Goal: Task Accomplishment & Management: Manage account settings

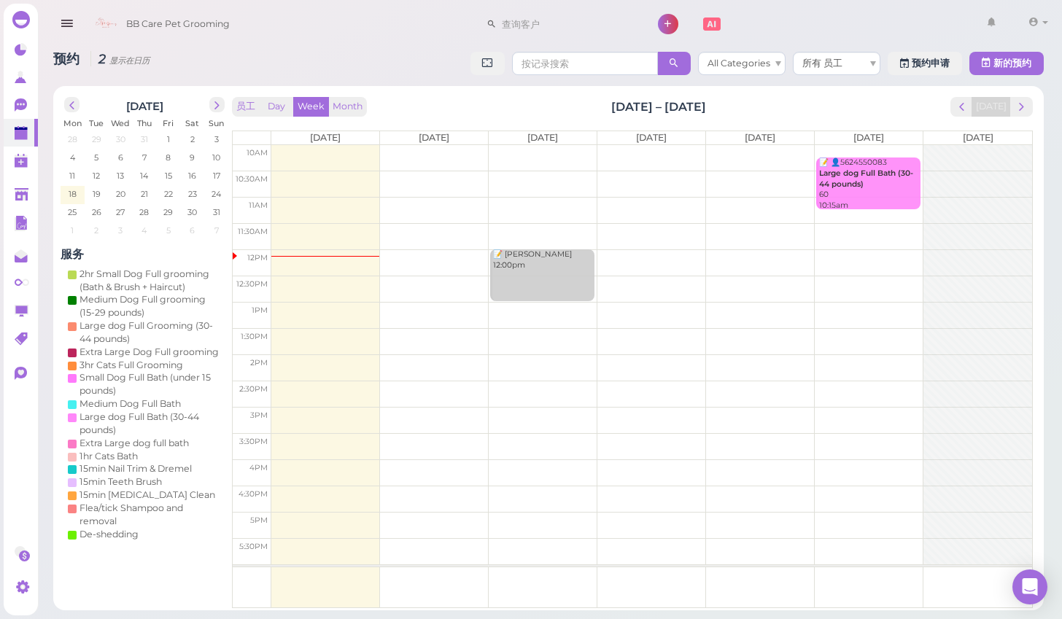
scroll to position [4, 0]
click at [11, 53] on link at bounding box center [21, 50] width 34 height 28
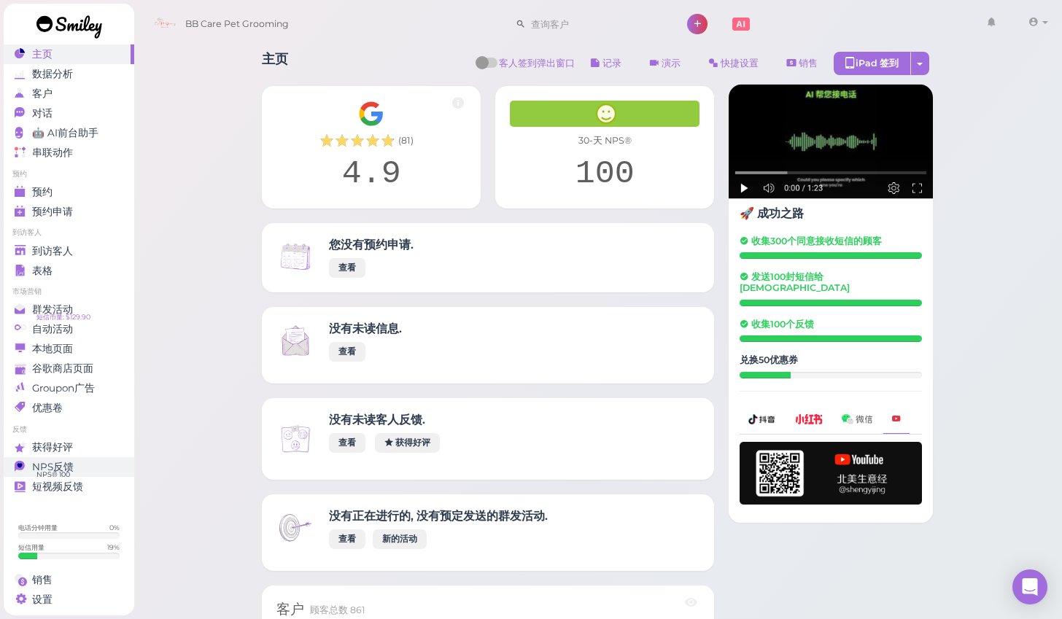
click at [74, 471] on link "NPS反馈 NPS® 100 0" at bounding box center [69, 467] width 131 height 20
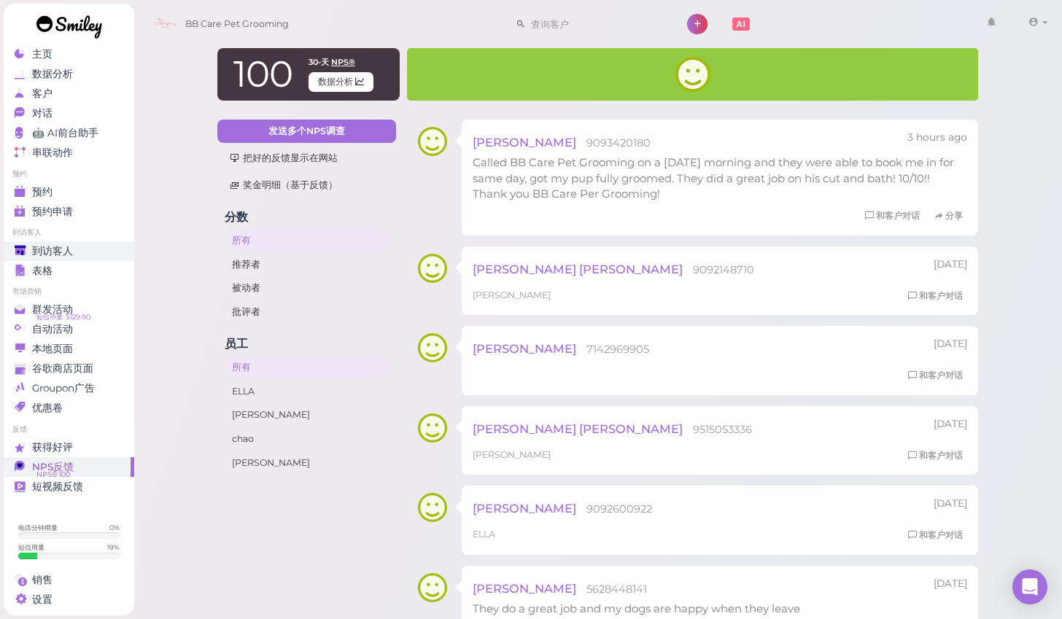
click at [93, 247] on div "到访客人" at bounding box center [67, 251] width 105 height 12
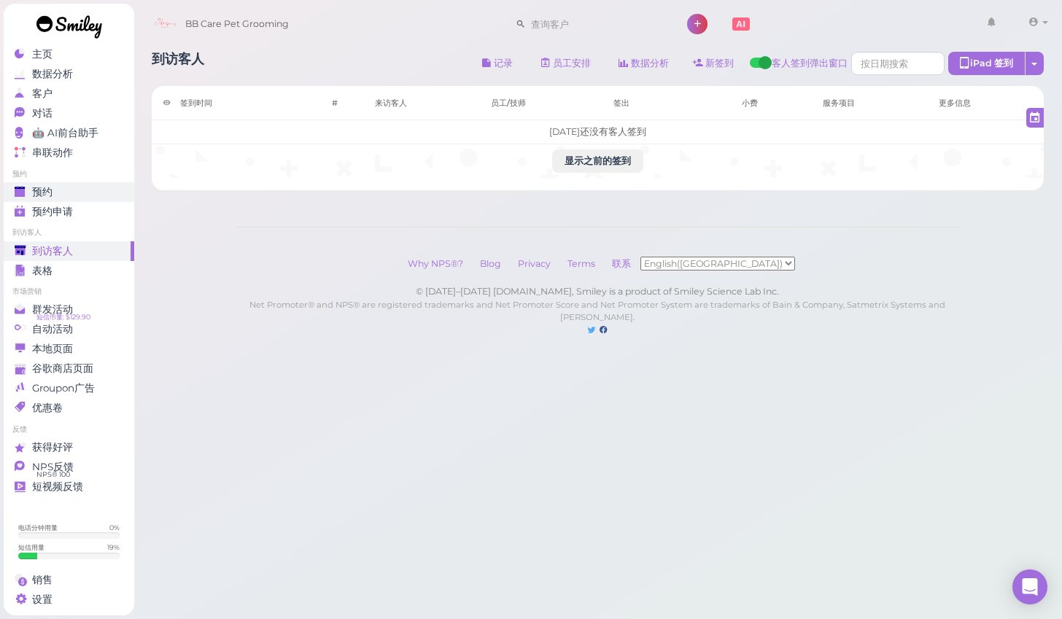
click at [89, 190] on div "预约" at bounding box center [67, 192] width 105 height 12
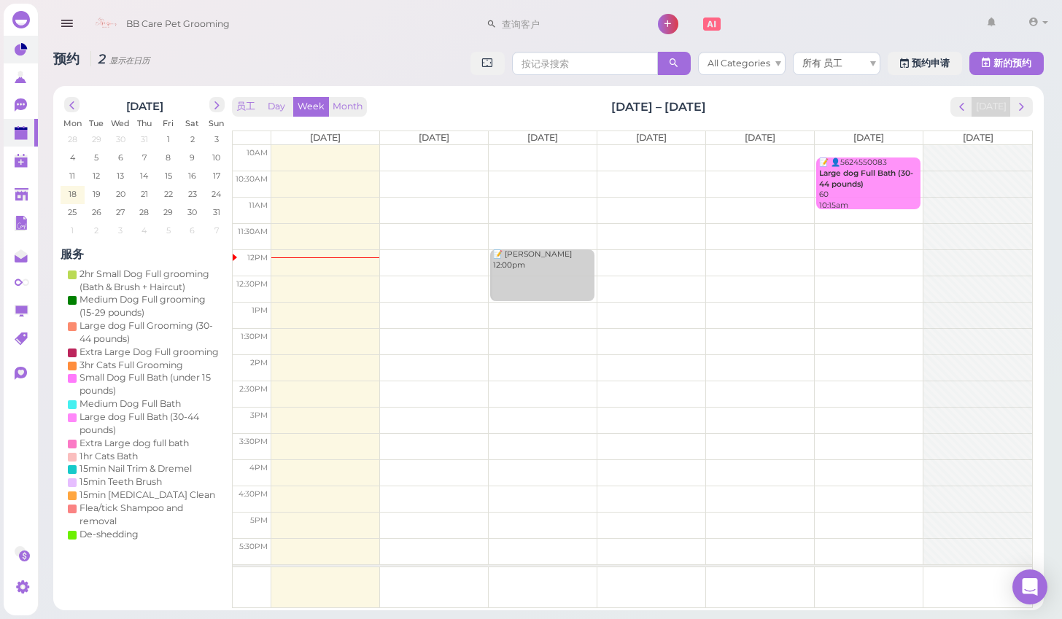
drag, startPoint x: 5, startPoint y: 33, endPoint x: 14, endPoint y: 36, distance: 9.2
click at [13, 36] on div "0 0" at bounding box center [21, 310] width 35 height 612
click at [14, 36] on link at bounding box center [21, 50] width 34 height 28
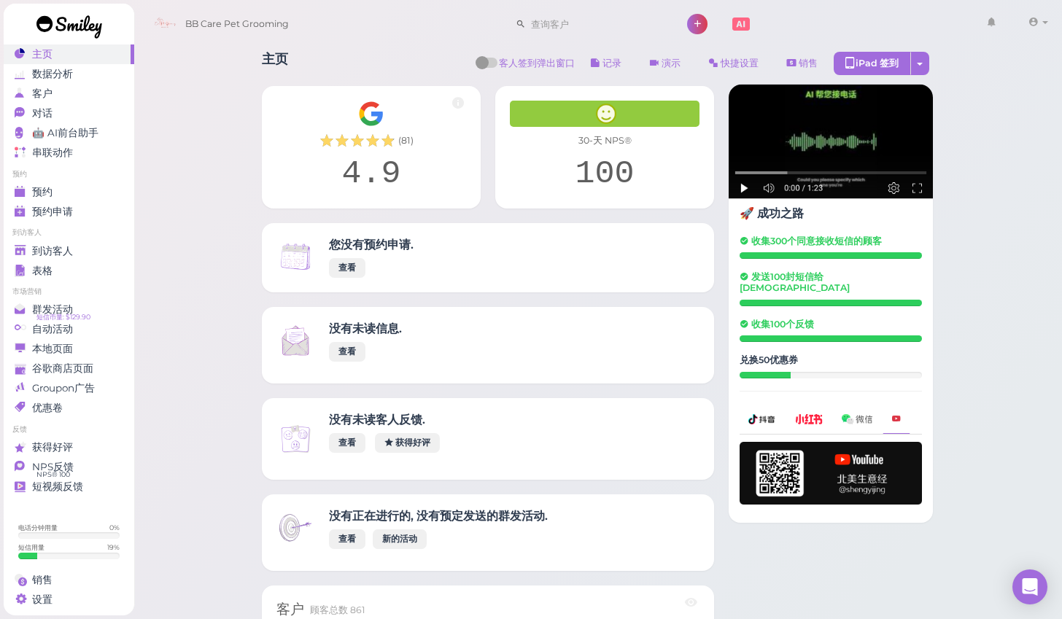
click at [23, 47] on link at bounding box center [69, 29] width 131 height 50
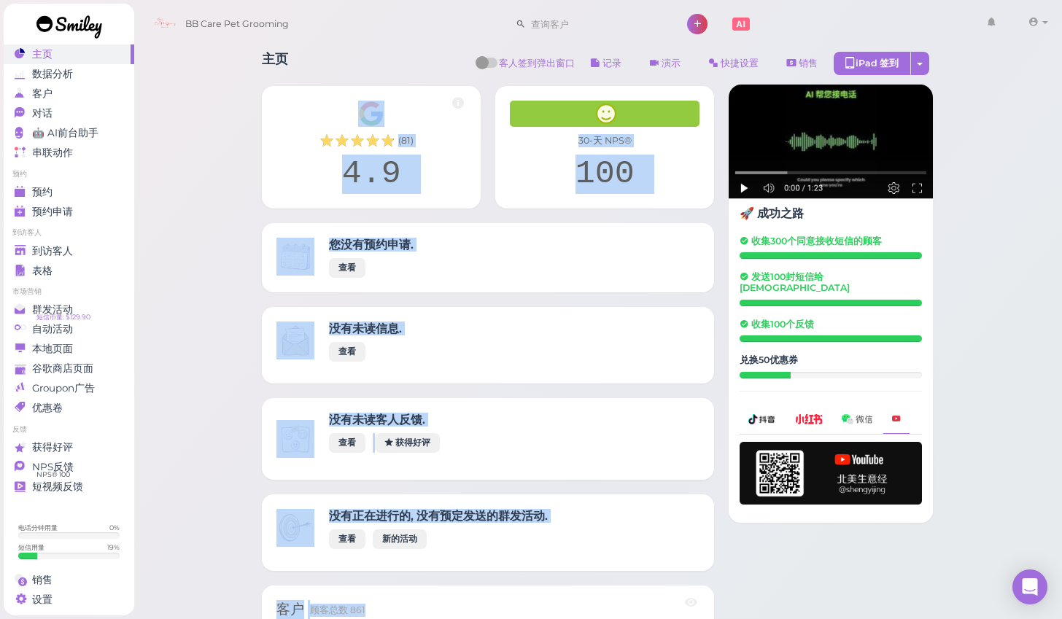
drag, startPoint x: 744, startPoint y: 70, endPoint x: 739, endPoint y: 77, distance: 8.3
click at [732, 68] on div "主页 客人签到弹出窗口 记录 演示 1 快捷设置 销售 iPad 签到 到签到页面 点击到签到页面" at bounding box center [598, 606] width 708 height 1130
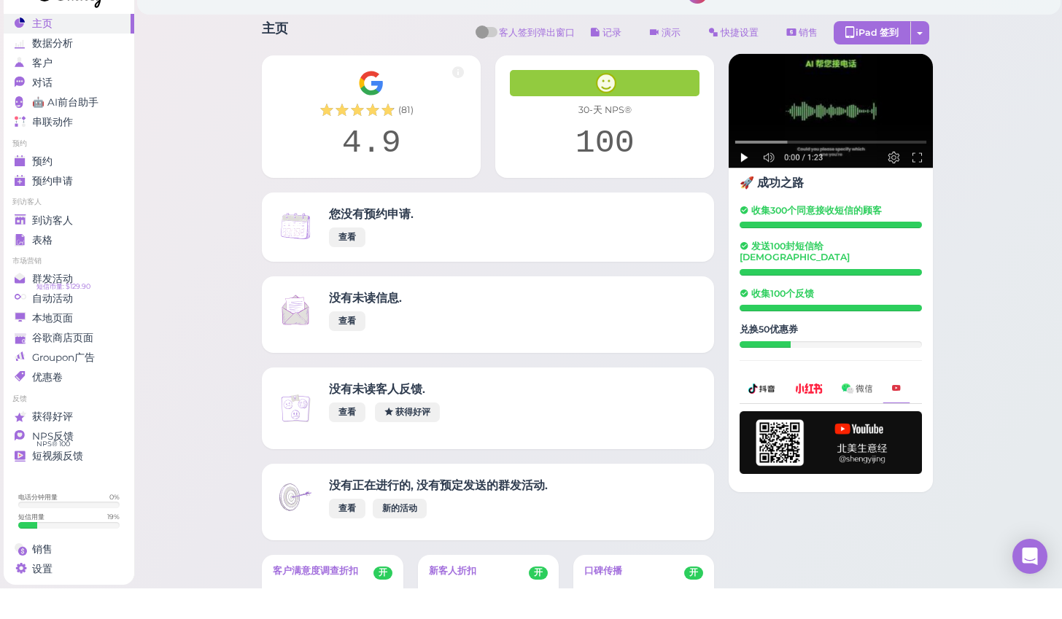
click at [796, 252] on div at bounding box center [1002, 255] width 524 height 7
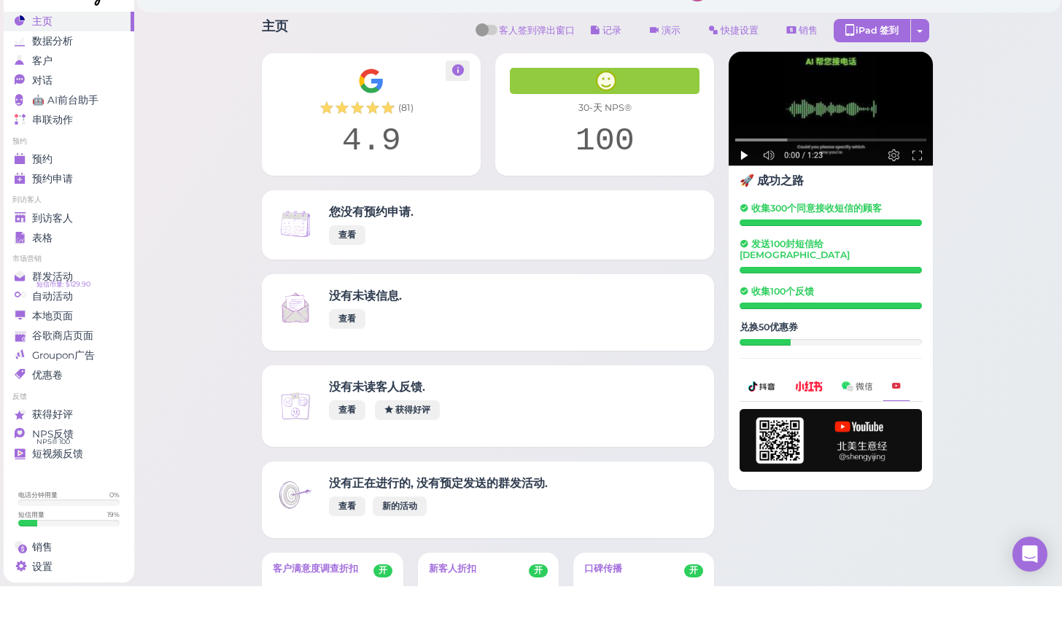
click at [422, 155] on div "4.9" at bounding box center [371, 174] width 190 height 39
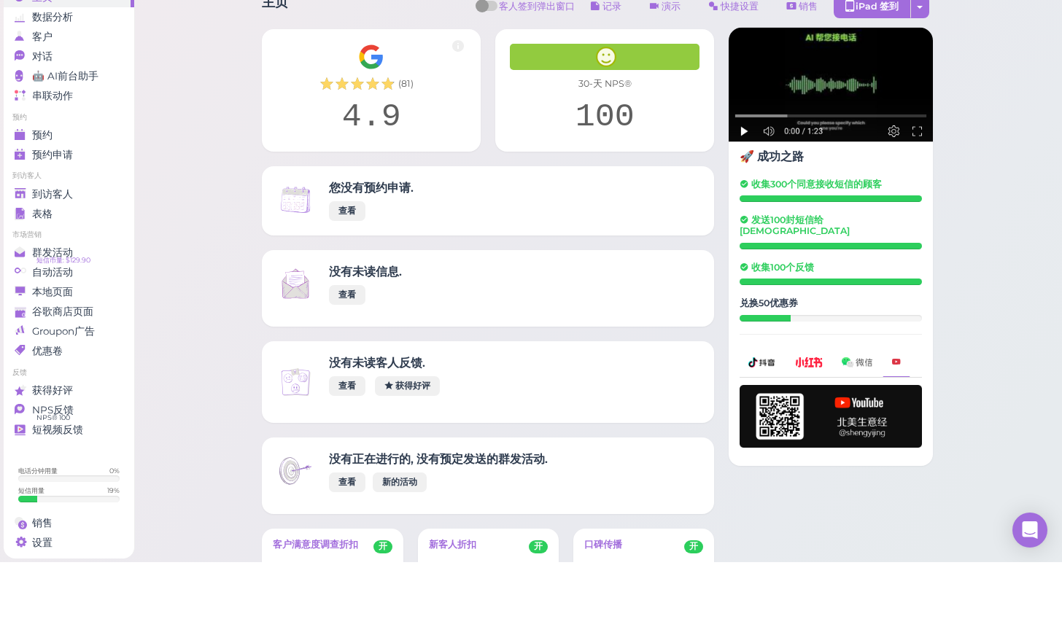
scroll to position [4, 0]
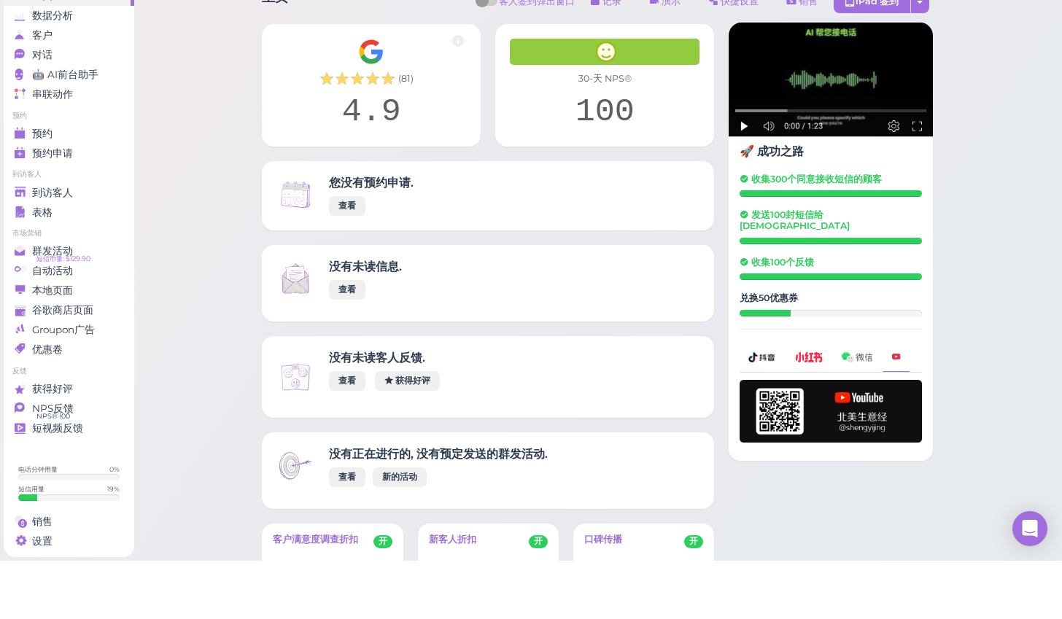
click at [416, 234] on div "您没有预约申请. 查看" at bounding box center [371, 254] width 99 height 40
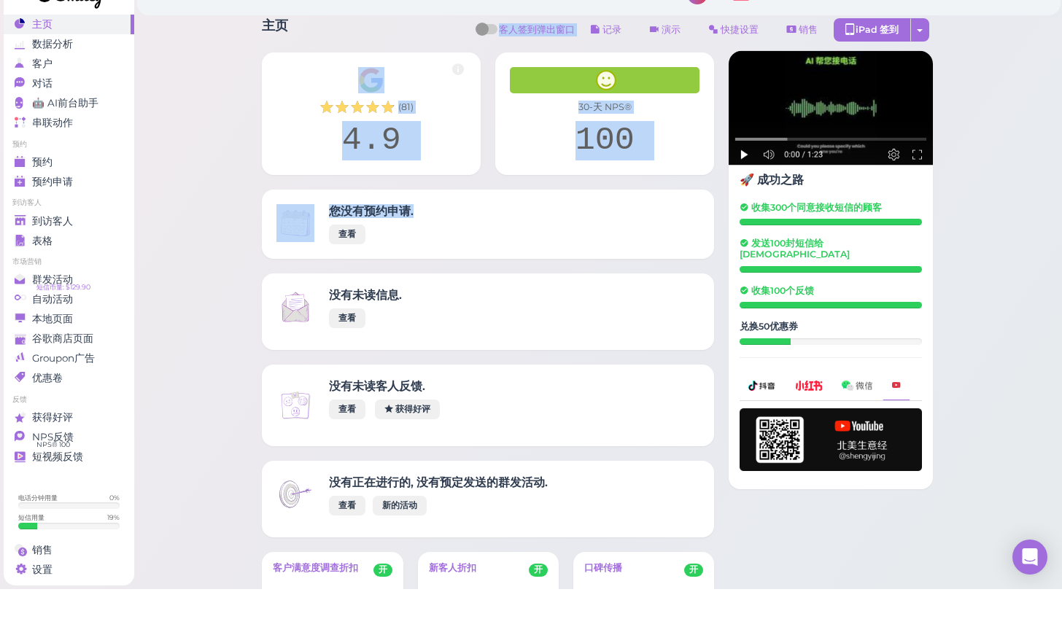
scroll to position [0, 0]
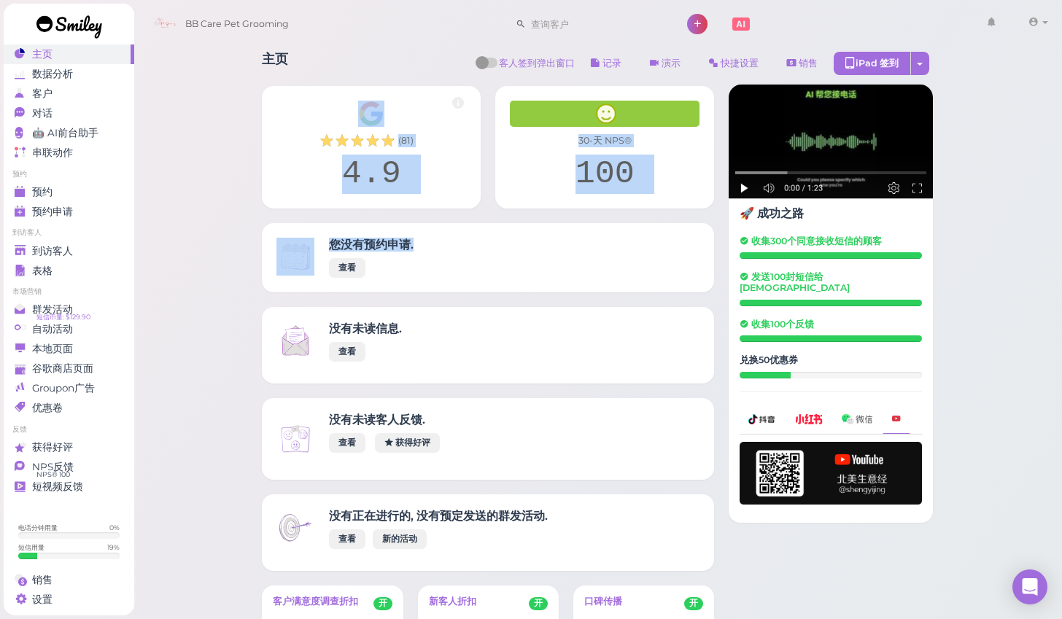
drag, startPoint x: 400, startPoint y: -34, endPoint x: 968, endPoint y: -84, distance: 570.5
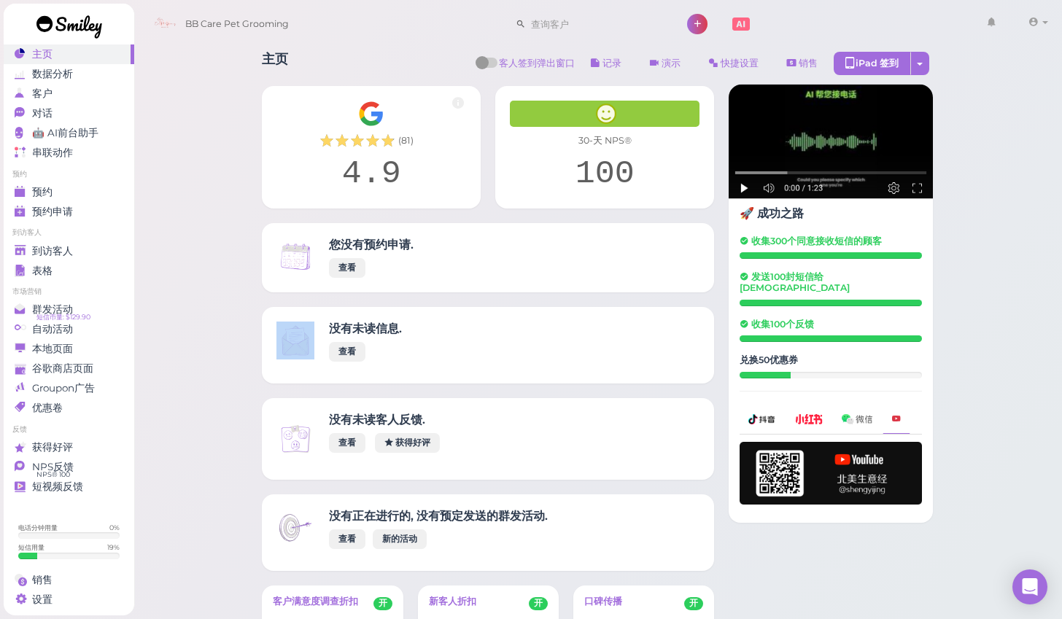
drag, startPoint x: 968, startPoint y: -84, endPoint x: 660, endPoint y: 288, distance: 482.9
drag, startPoint x: 206, startPoint y: 91, endPoint x: -10, endPoint y: 290, distance: 293.7
click at [75, 312] on span "短信币量: $129.90" at bounding box center [63, 317] width 54 height 12
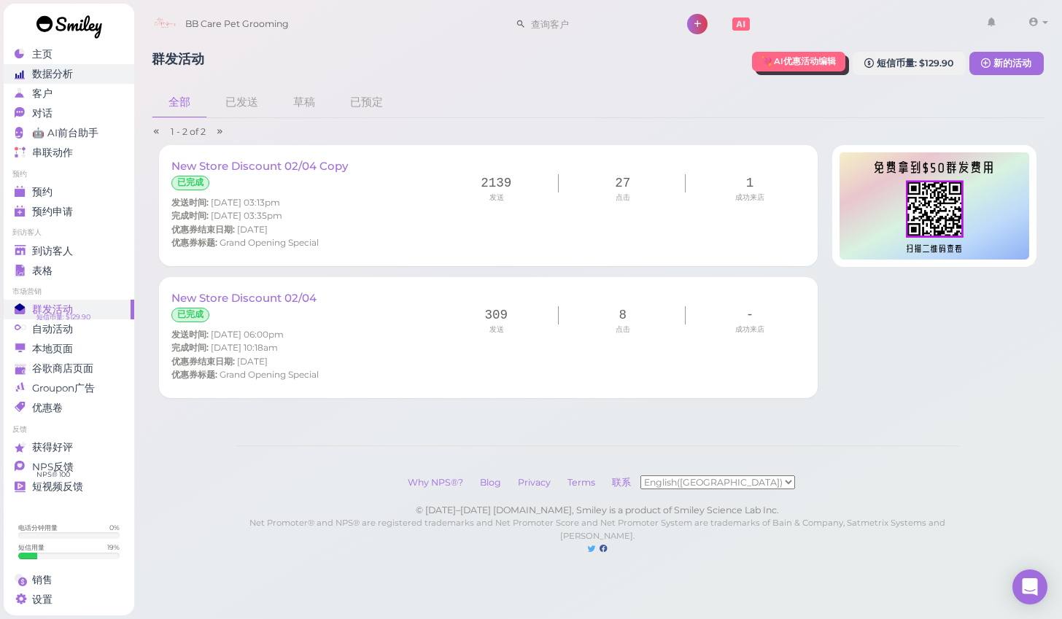
click at [68, 78] on link "数据分析" at bounding box center [69, 74] width 131 height 20
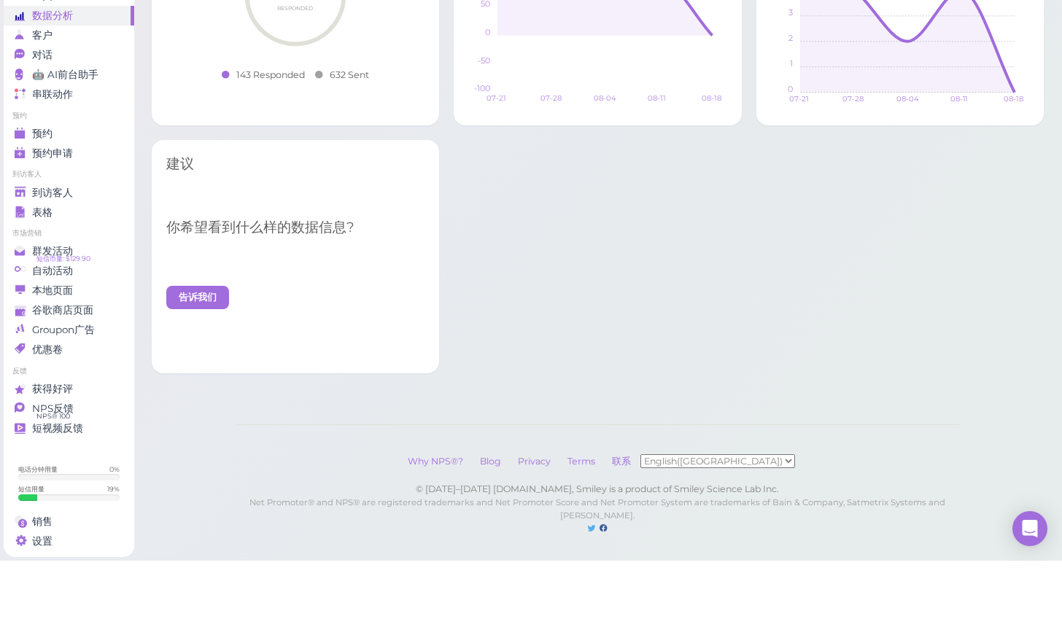
scroll to position [652, 0]
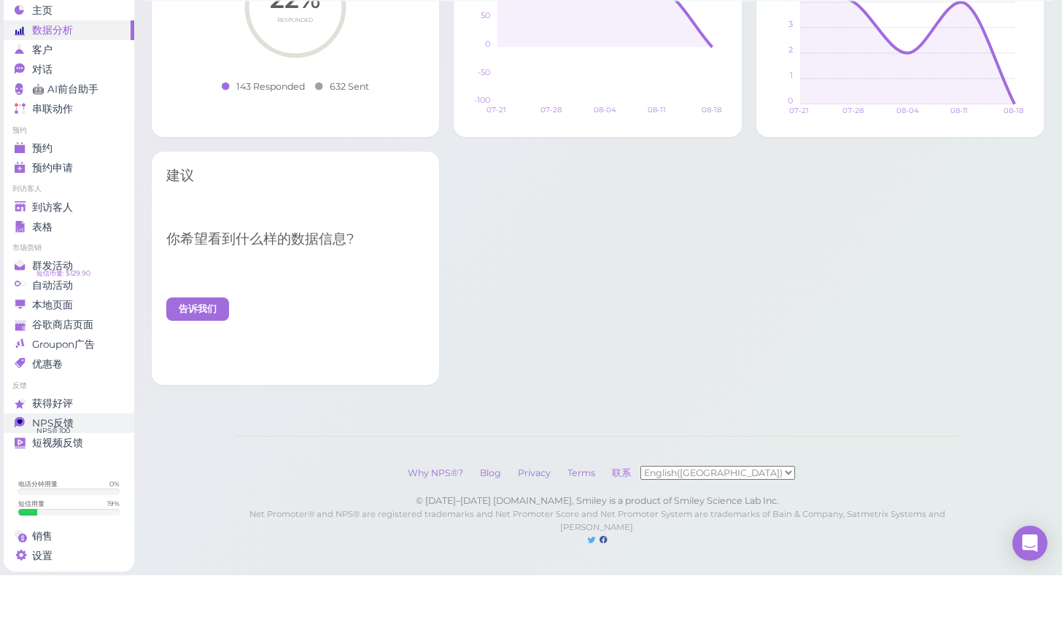
click at [101, 461] on div "NPS反馈" at bounding box center [67, 467] width 105 height 12
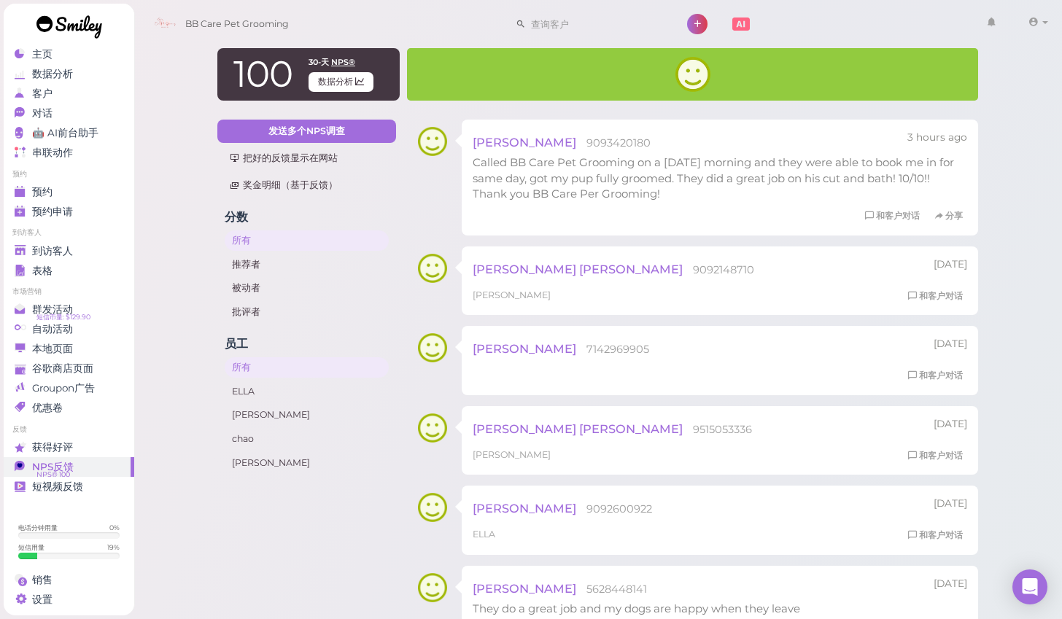
click at [623, 214] on div "和客户对话 分享" at bounding box center [720, 216] width 495 height 15
click at [620, 220] on div "和客户对话 分享" at bounding box center [720, 216] width 495 height 15
click at [53, 228] on li "到访客人" at bounding box center [69, 233] width 131 height 10
click at [53, 228] on ul "到访客人 到访客人 表格" at bounding box center [69, 254] width 131 height 53
click at [56, 245] on span "到访客人" at bounding box center [52, 251] width 41 height 12
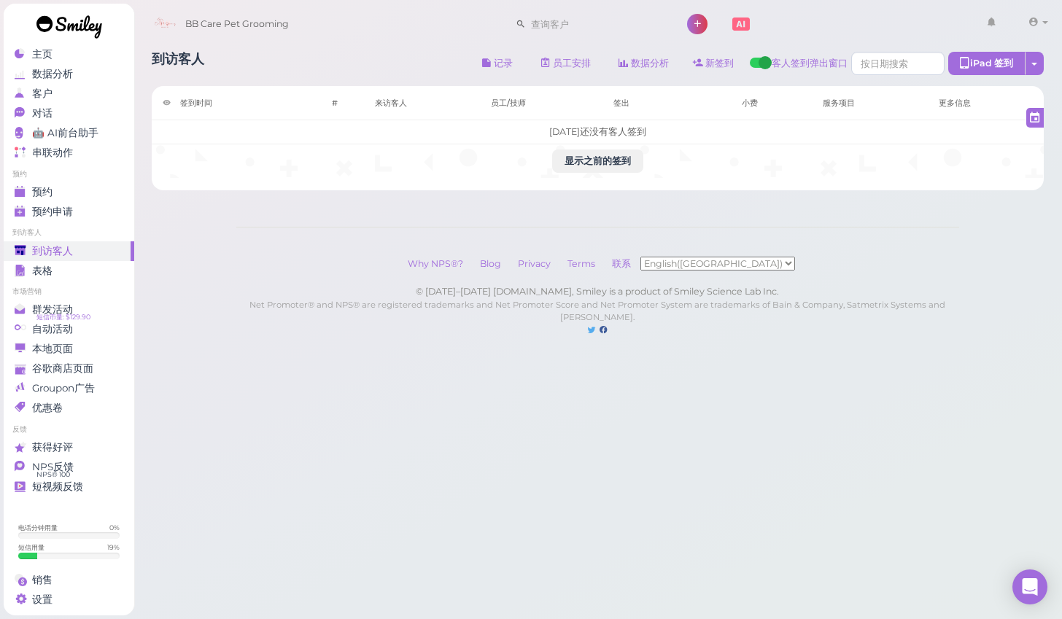
click at [79, 50] on link at bounding box center [69, 29] width 131 height 50
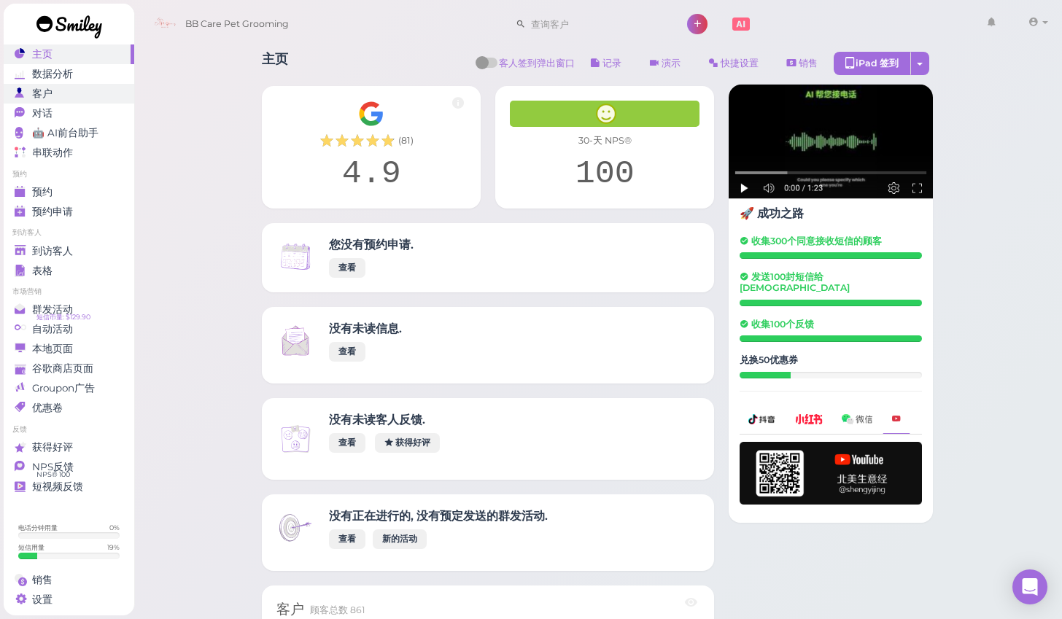
click at [78, 88] on div "客户" at bounding box center [67, 94] width 105 height 12
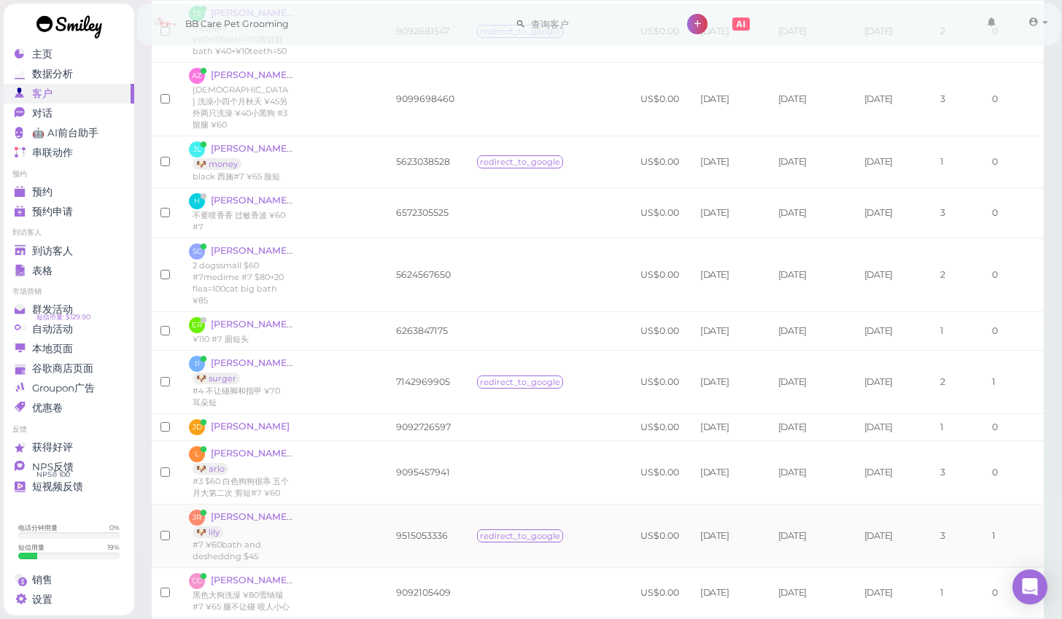
scroll to position [640, 0]
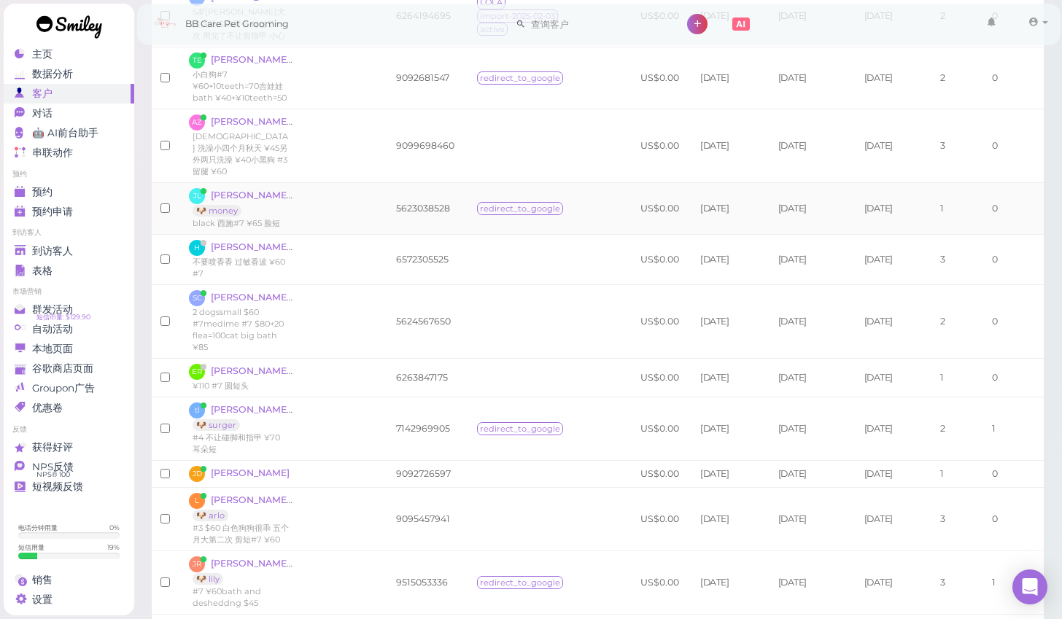
click at [152, 188] on td at bounding box center [166, 209] width 29 height 52
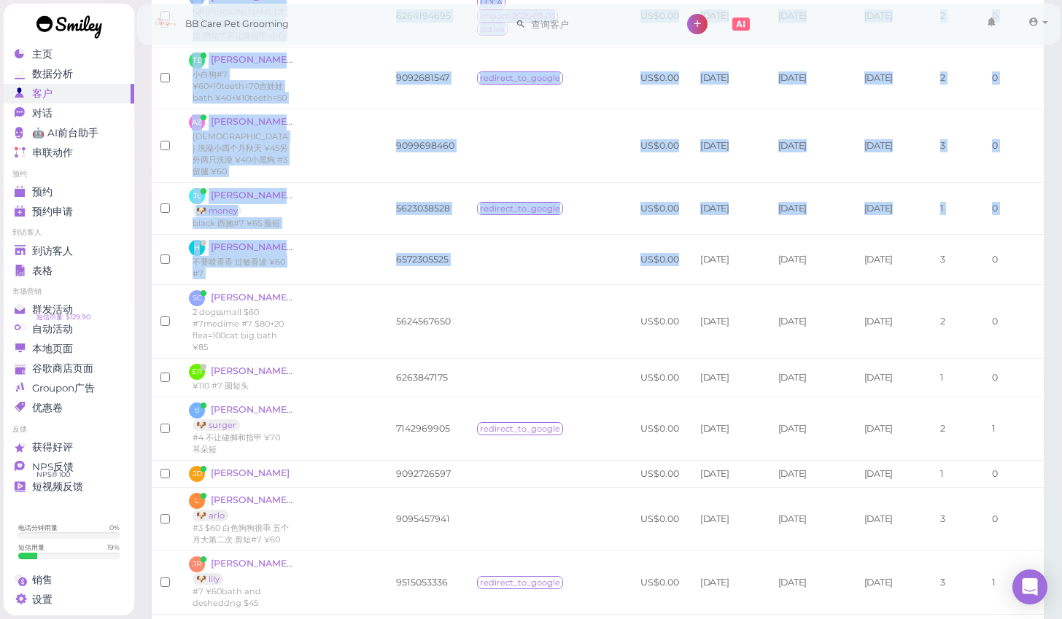
scroll to position [498, 0]
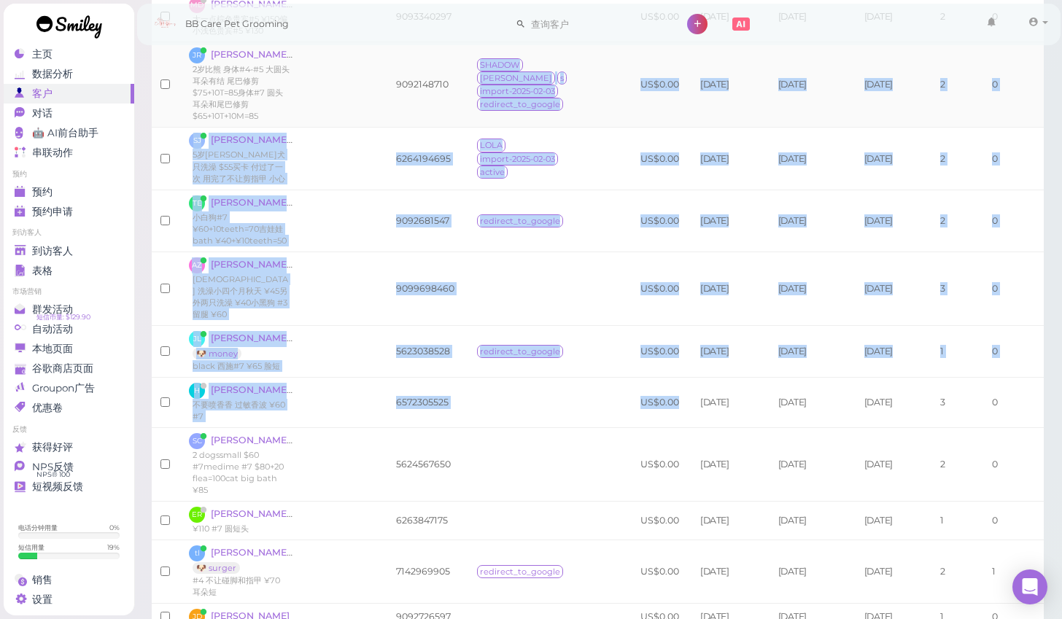
drag, startPoint x: 677, startPoint y: 249, endPoint x: 401, endPoint y: 101, distance: 312.6
click at [401, 101] on tbody "MM Marco Medina #7 ¥60 9512124712 US$0.00 5 months ago 3 hours ago 5 days ago 2…" at bounding box center [598, 596] width 893 height 1542
click at [67, 64] on ul "主页 数据分析 客户 对话 0 🤖 AI前台助手" at bounding box center [69, 103] width 131 height 118
click at [77, 88] on div "客户" at bounding box center [67, 94] width 105 height 12
click at [79, 261] on link "表格" at bounding box center [69, 271] width 131 height 20
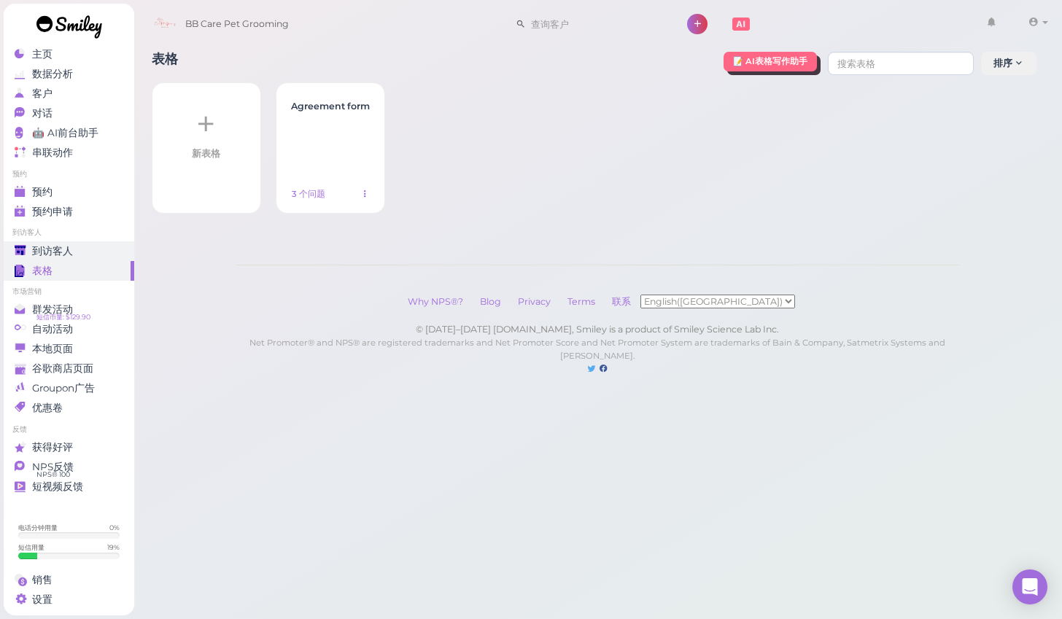
click at [82, 245] on div "到访客人" at bounding box center [67, 251] width 105 height 12
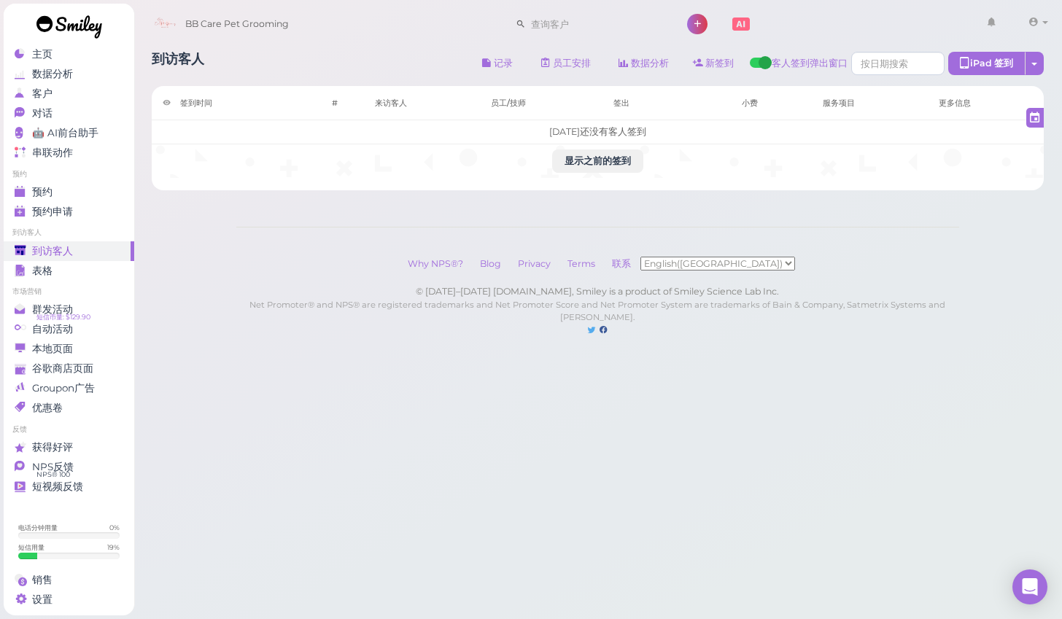
click at [82, 245] on div "到访客人" at bounding box center [67, 251] width 105 height 12
click at [71, 287] on li "市场营销" at bounding box center [69, 292] width 131 height 10
click at [104, 186] on div "预约" at bounding box center [67, 192] width 105 height 12
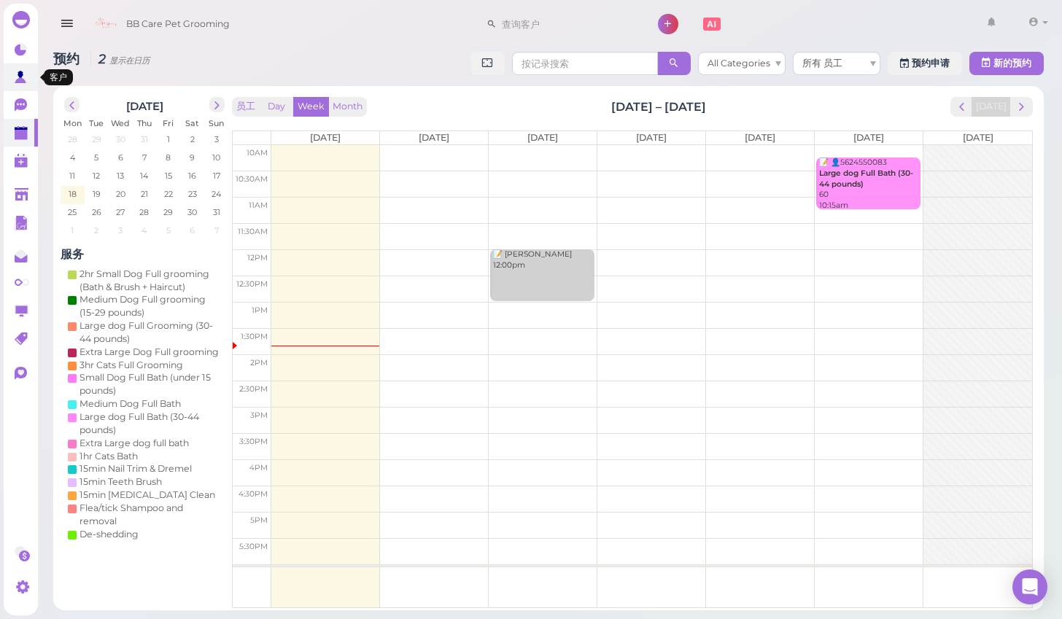
click at [31, 63] on link at bounding box center [21, 77] width 34 height 28
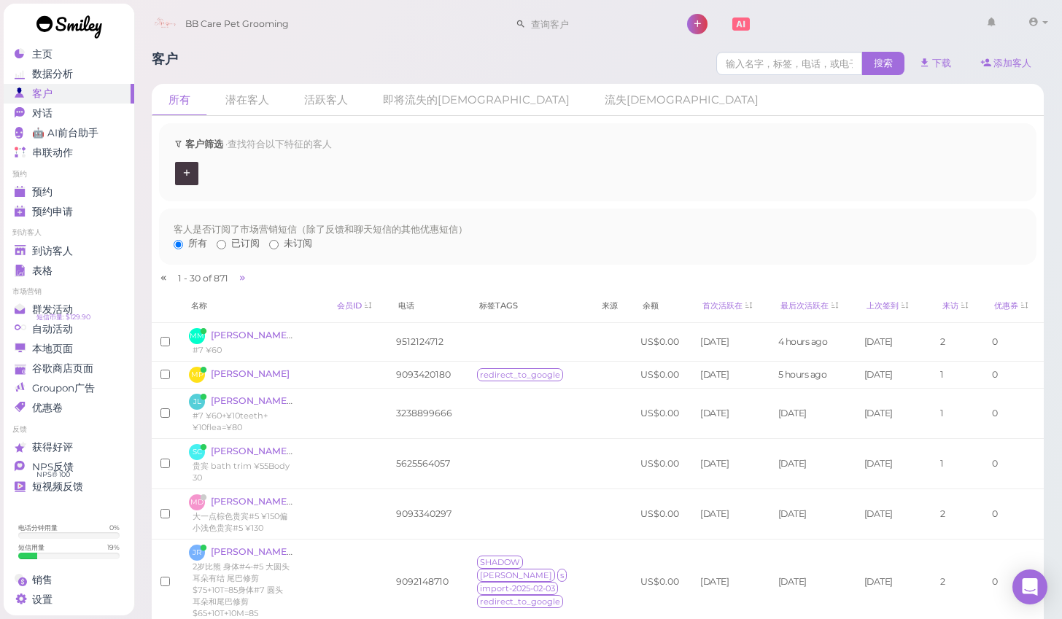
click at [28, 49] on link at bounding box center [69, 29] width 131 height 50
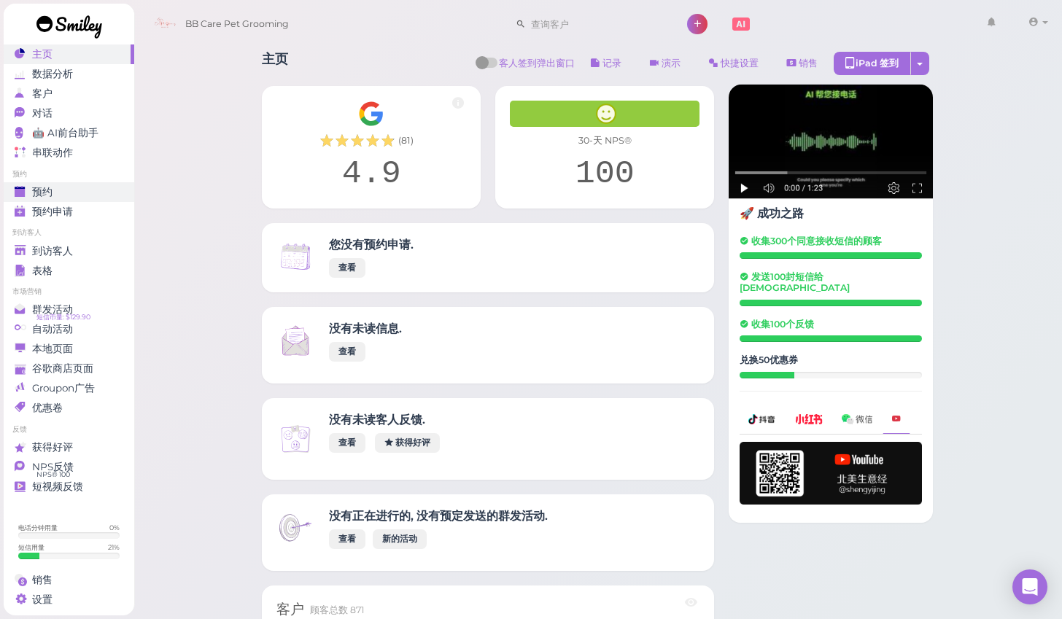
click at [35, 185] on link "预约" at bounding box center [69, 192] width 131 height 20
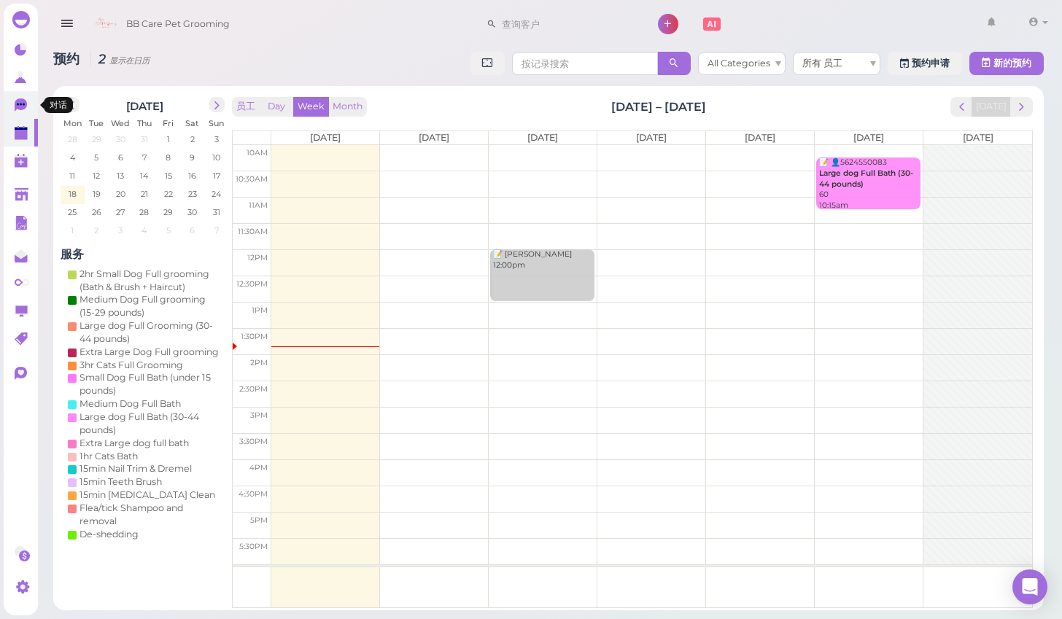
click at [15, 107] on icon at bounding box center [21, 104] width 12 height 13
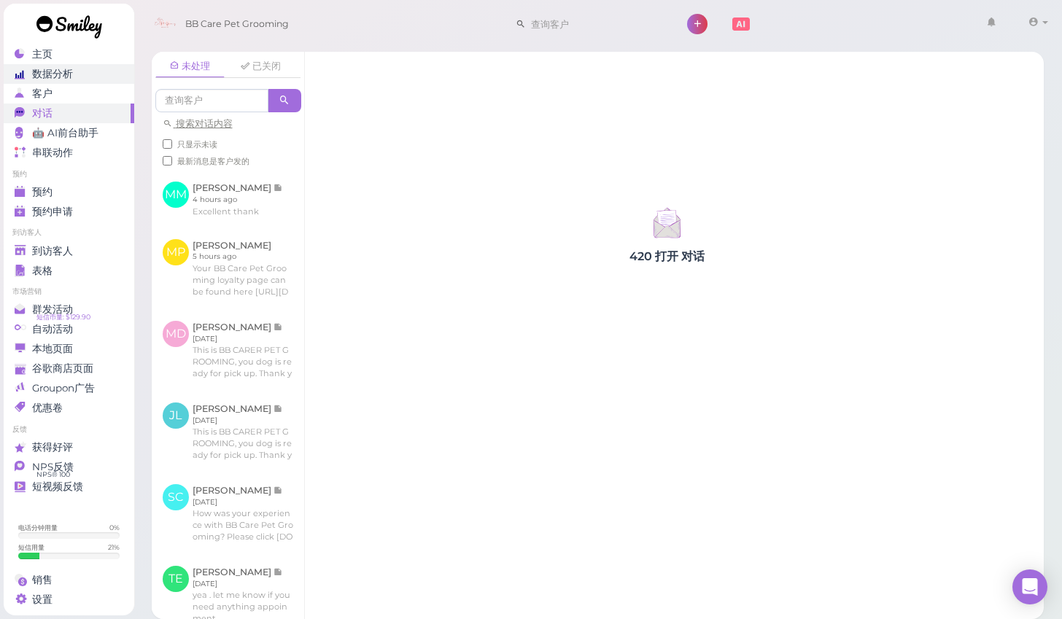
click at [74, 65] on link "数据分析" at bounding box center [69, 74] width 131 height 20
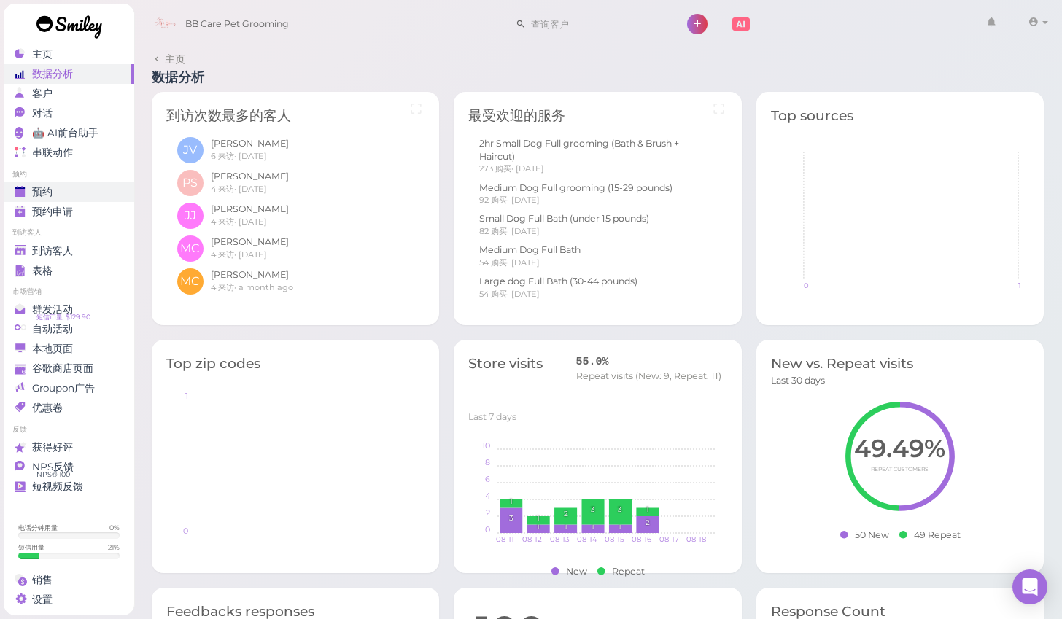
click at [77, 198] on div "预约" at bounding box center [67, 192] width 105 height 12
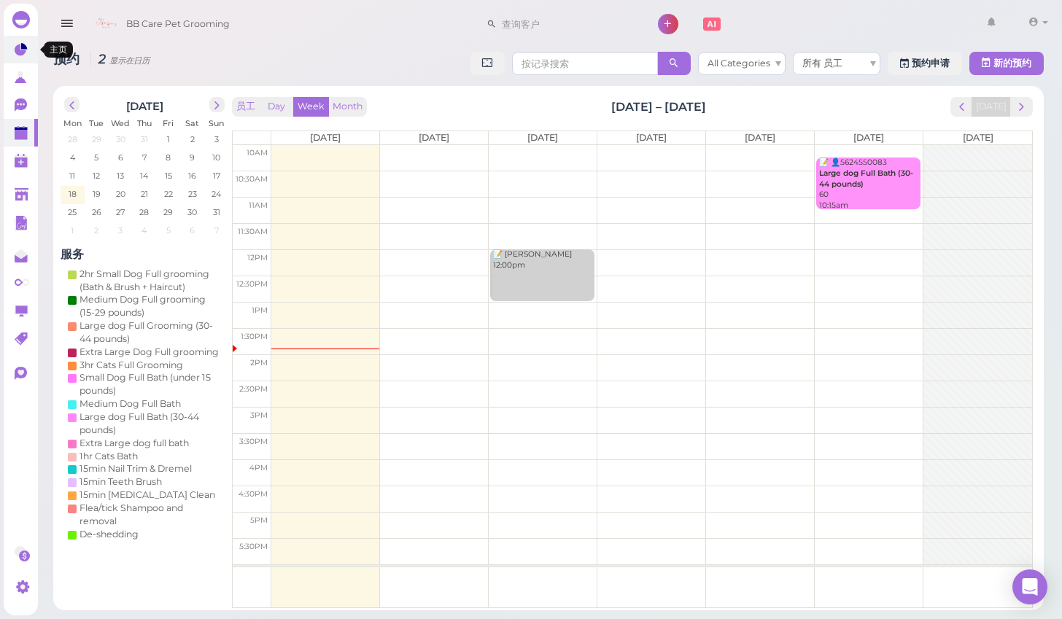
click at [27, 59] on link at bounding box center [21, 50] width 34 height 28
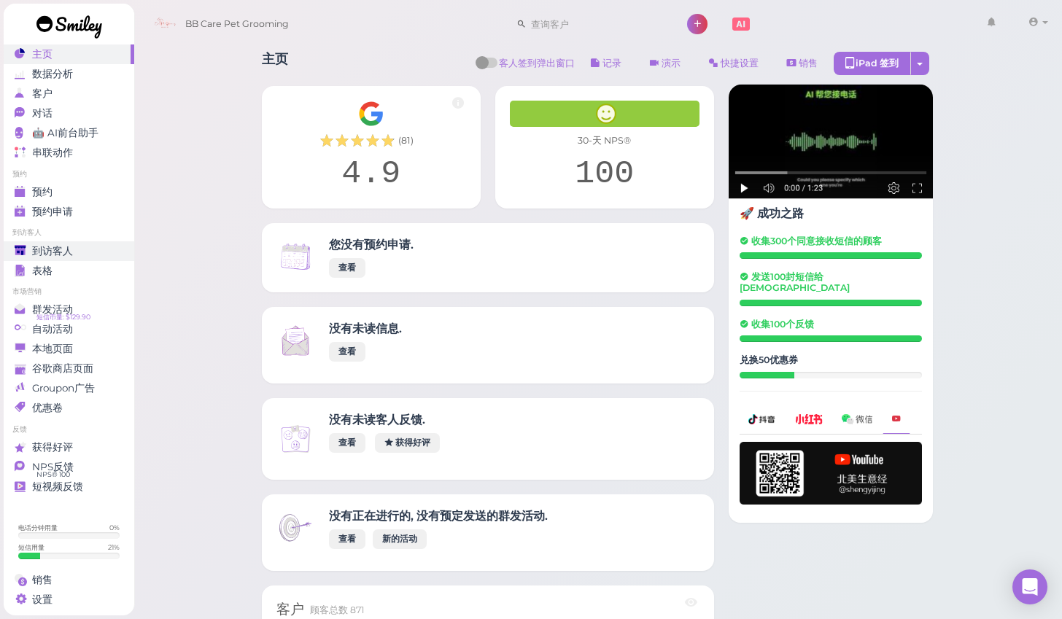
click at [102, 242] on link "到访客人" at bounding box center [69, 251] width 131 height 20
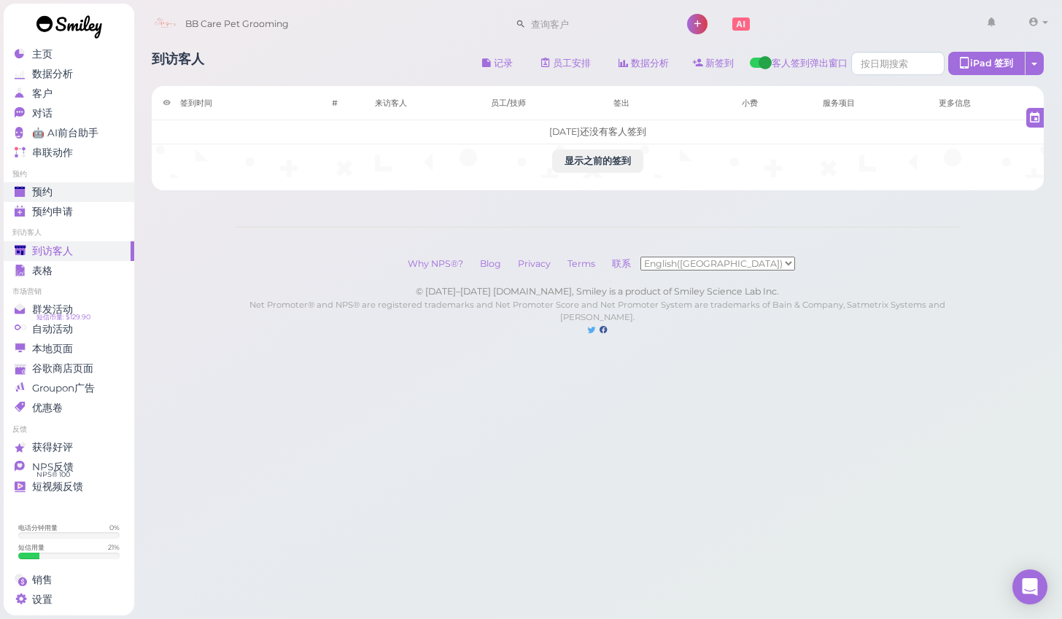
click at [77, 185] on link "预约" at bounding box center [69, 192] width 131 height 20
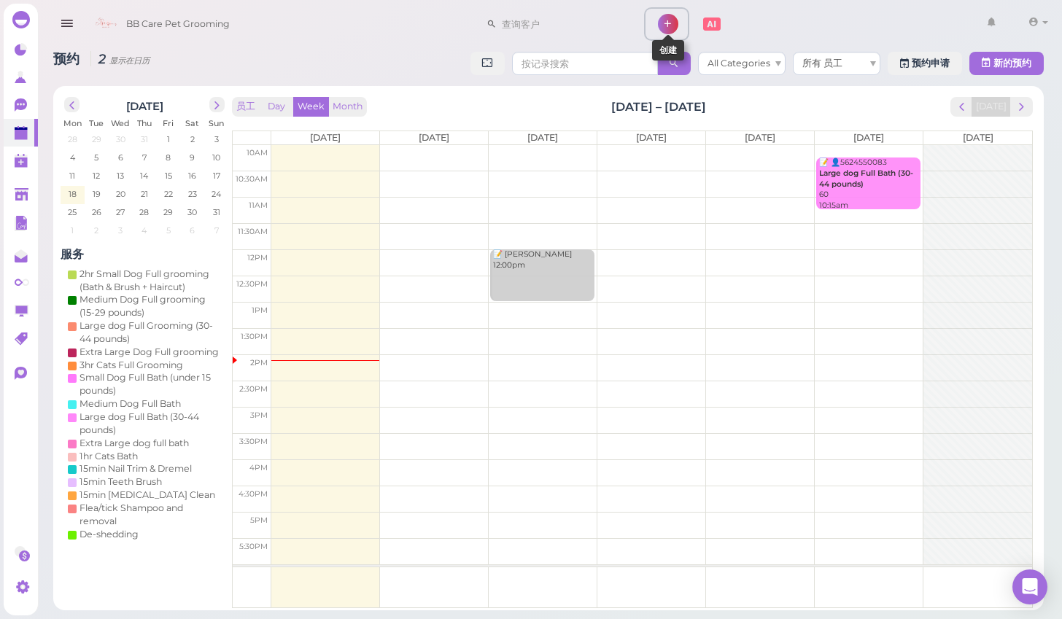
click at [673, 21] on icon at bounding box center [668, 24] width 20 height 20
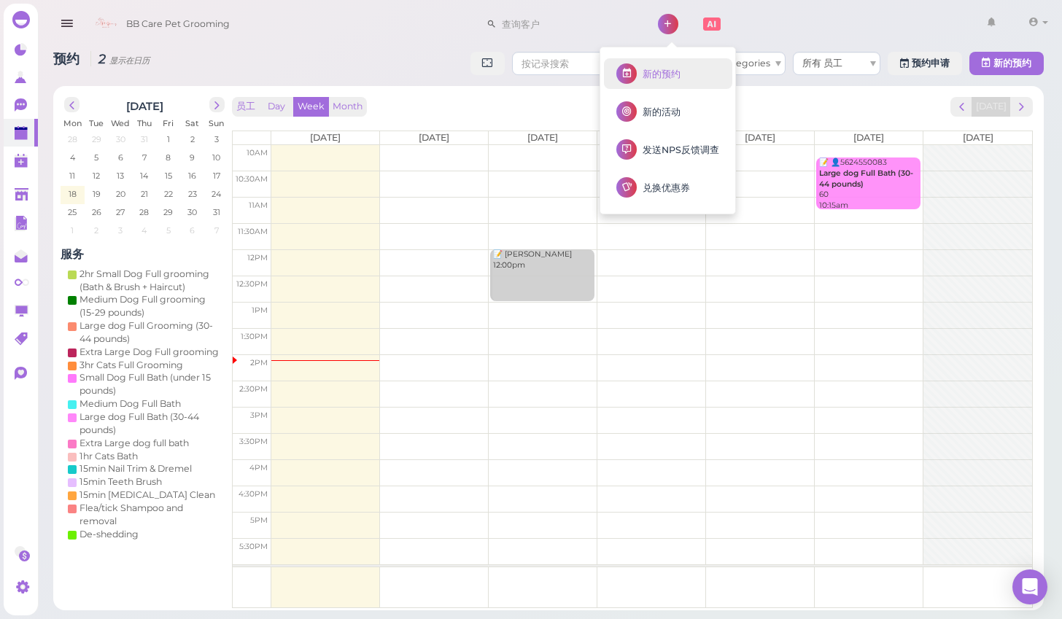
click at [666, 80] on link "新的预约" at bounding box center [668, 73] width 128 height 31
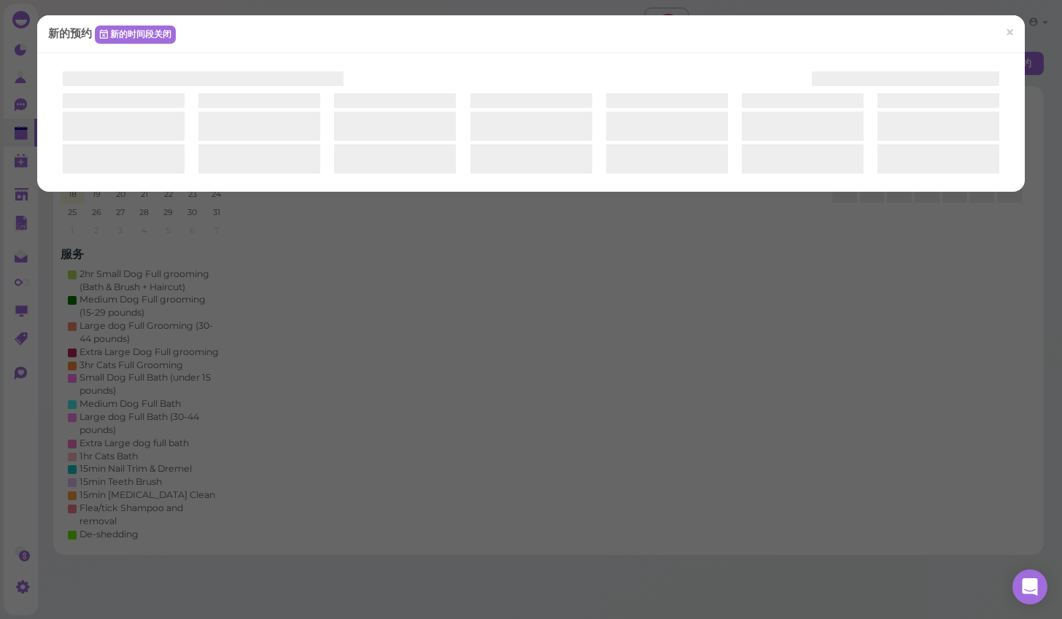
select select "1"
select select "00"
select select "am"
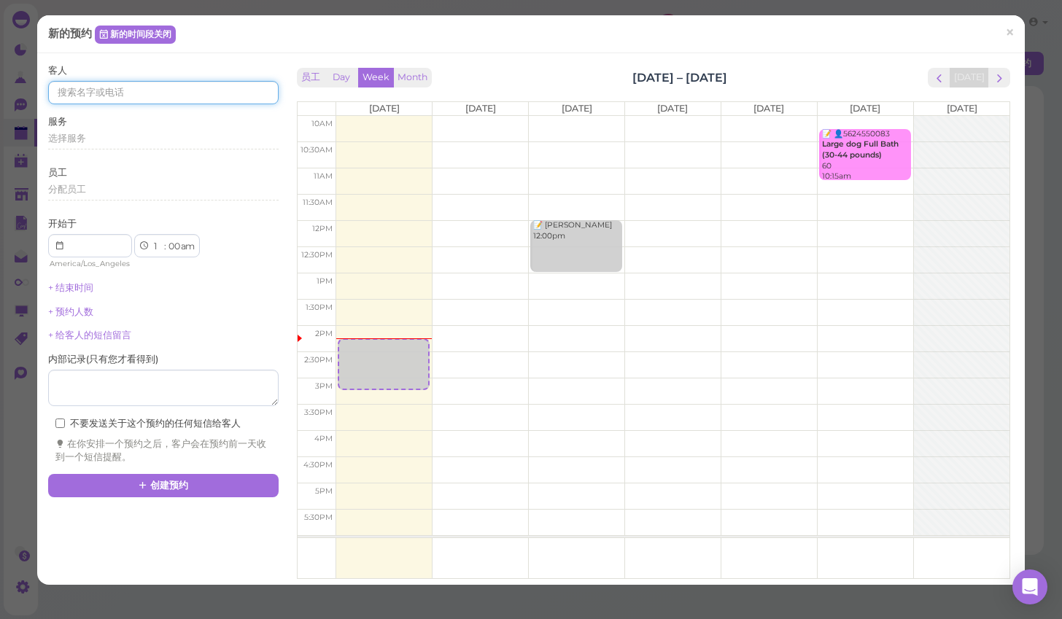
click at [218, 96] on input at bounding box center [163, 92] width 231 height 23
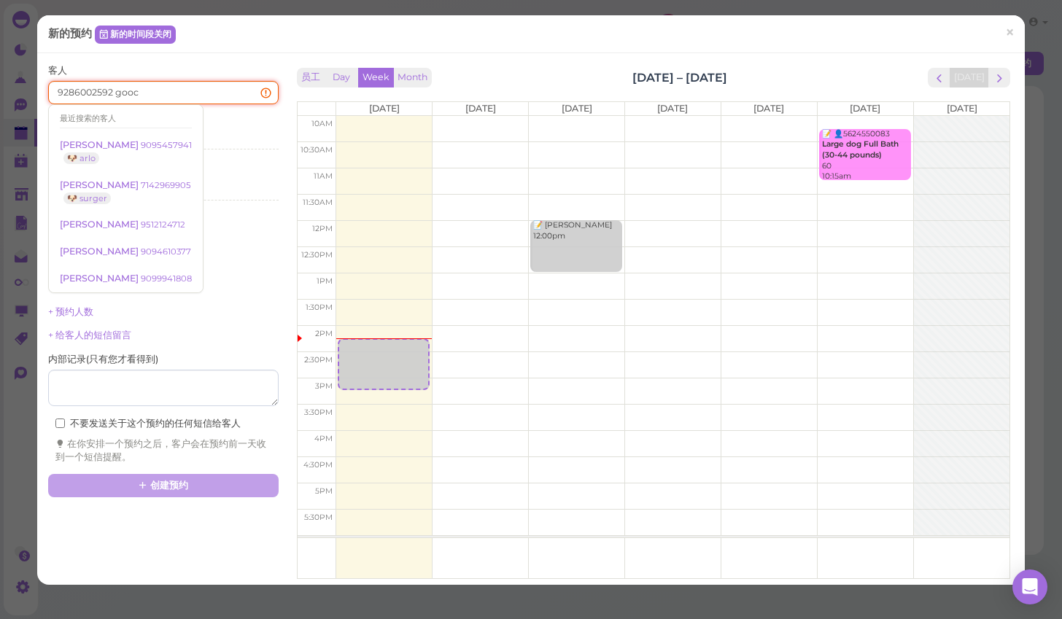
type input "9286002592 goo"
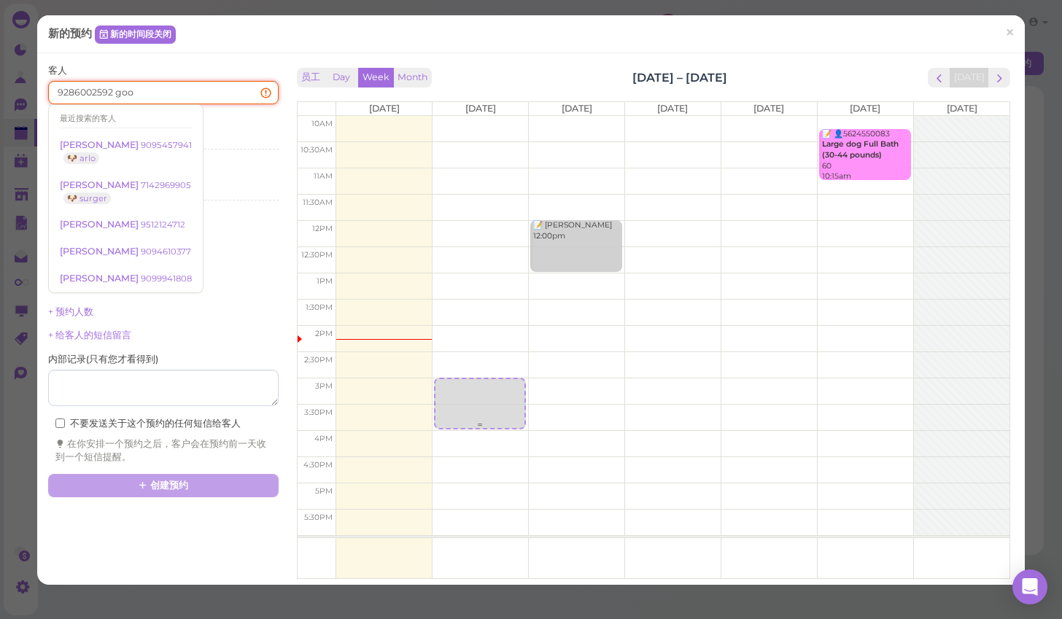
drag, startPoint x: 395, startPoint y: 356, endPoint x: 471, endPoint y: 389, distance: 82.0
click at [471, 116] on tr "📝 [PERSON_NAME] 12:00pm 📝 👤5624550083 Large dog Full Bath (30-44 pounds) 60 10:…" at bounding box center [654, 116] width 713 height 0
type input "[DATE]"
select select
select select "2"
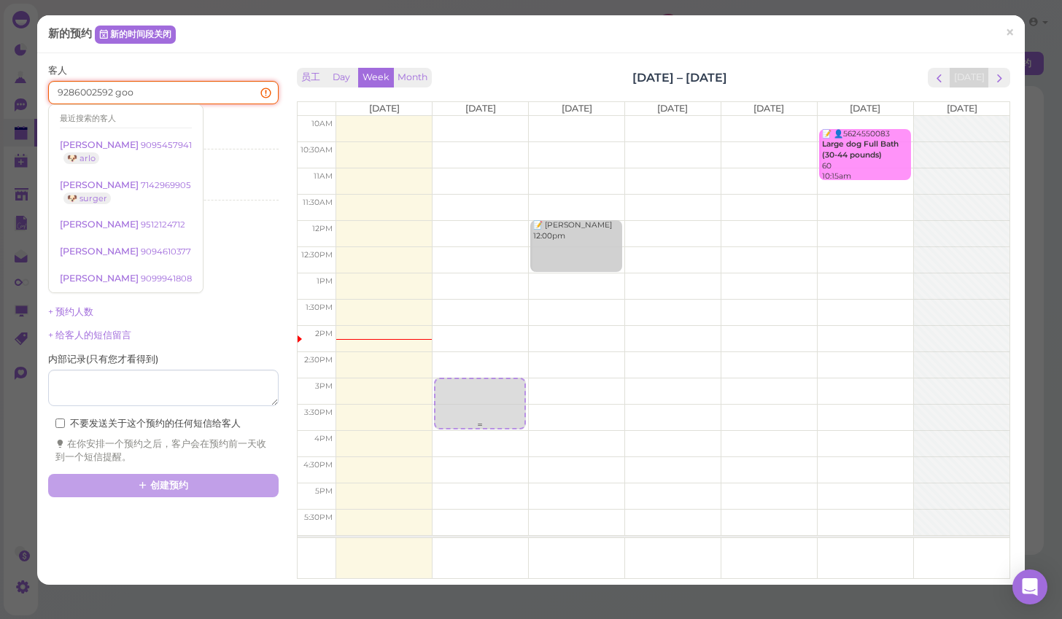
select select "pm"
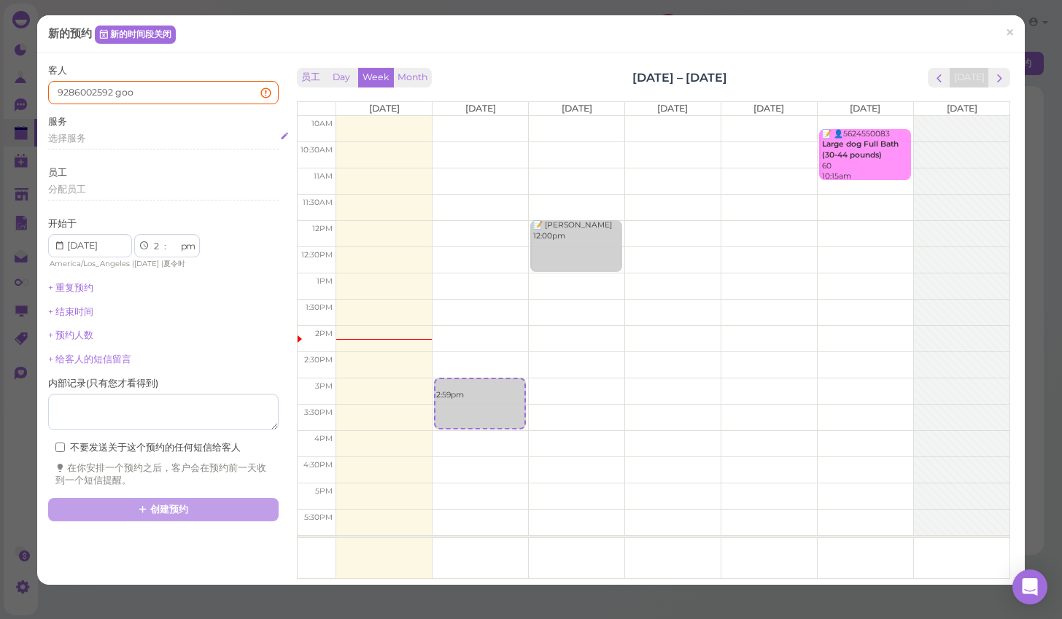
click at [149, 135] on div "选择服务" at bounding box center [163, 138] width 231 height 13
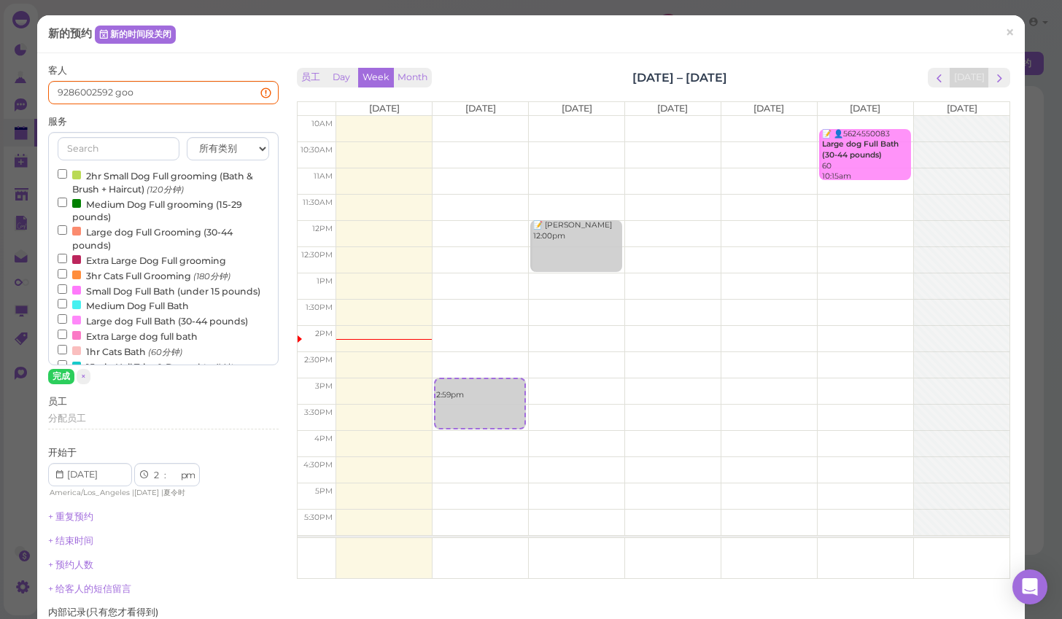
drag, startPoint x: 143, startPoint y: 181, endPoint x: 171, endPoint y: 132, distance: 56.6
click at [143, 179] on label "2hr Small Dog Full grooming (Bath & Brush + Haircut) (120分钟)" at bounding box center [164, 182] width 212 height 28
click at [67, 179] on input "2hr Small Dog Full grooming (Bath & Brush + Haircut) (120分钟)" at bounding box center [62, 173] width 9 height 9
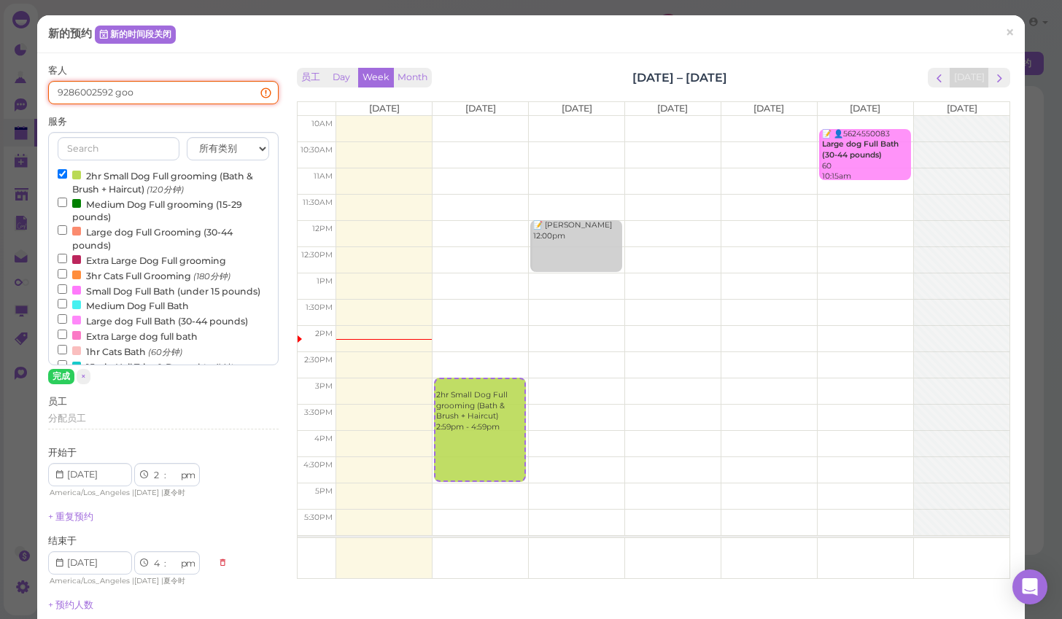
click at [209, 98] on input "9286002592 goo" at bounding box center [163, 92] width 231 height 23
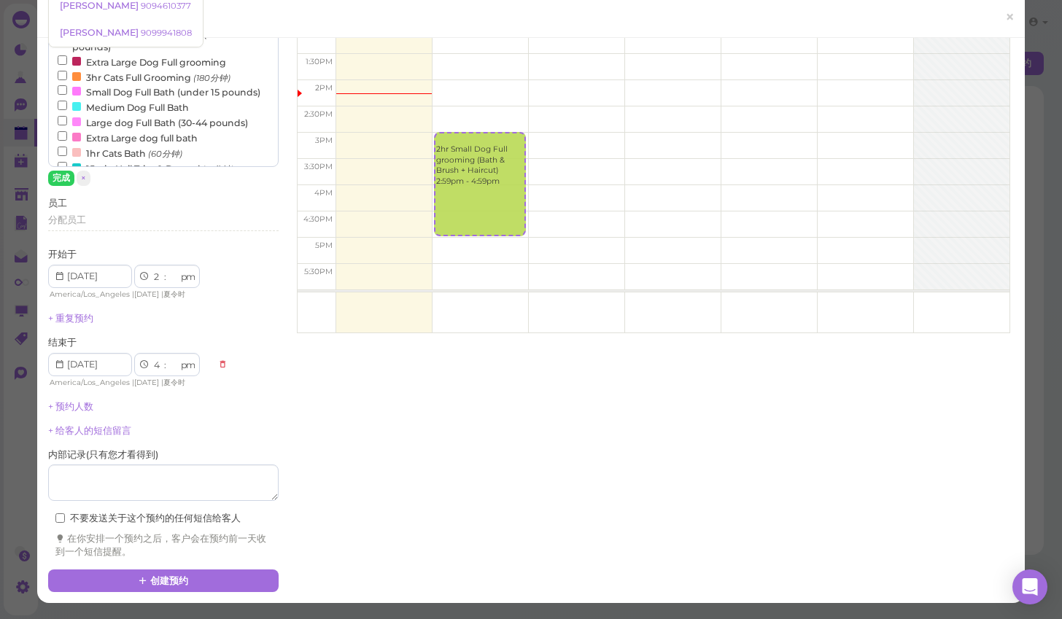
scroll to position [293, 0]
type input "9286002592"
click at [190, 570] on button "创建预约" at bounding box center [163, 581] width 231 height 23
